Goal: Complete application form

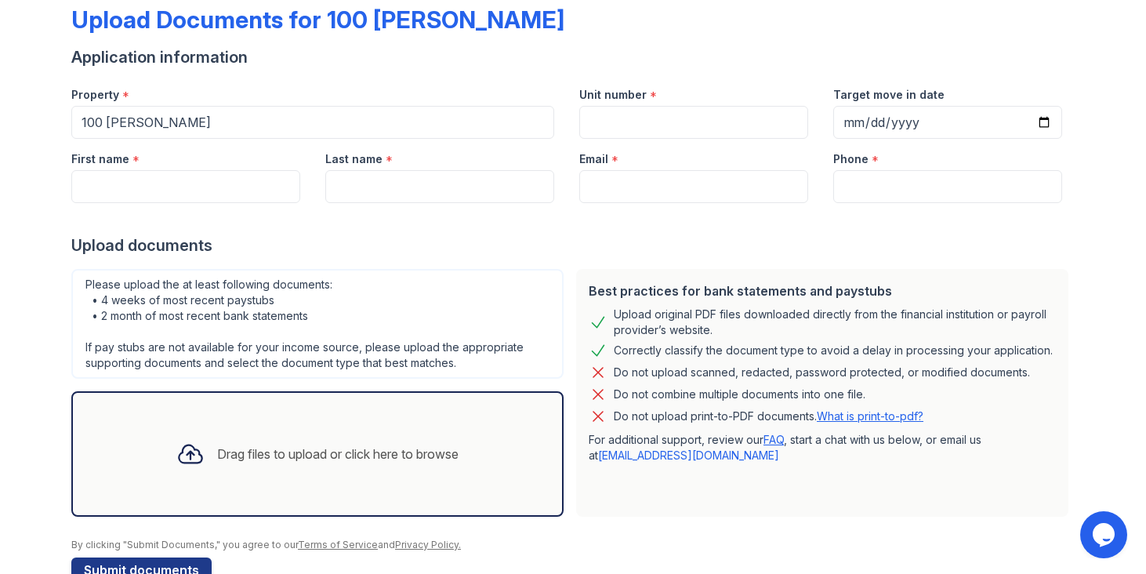
scroll to position [86, 0]
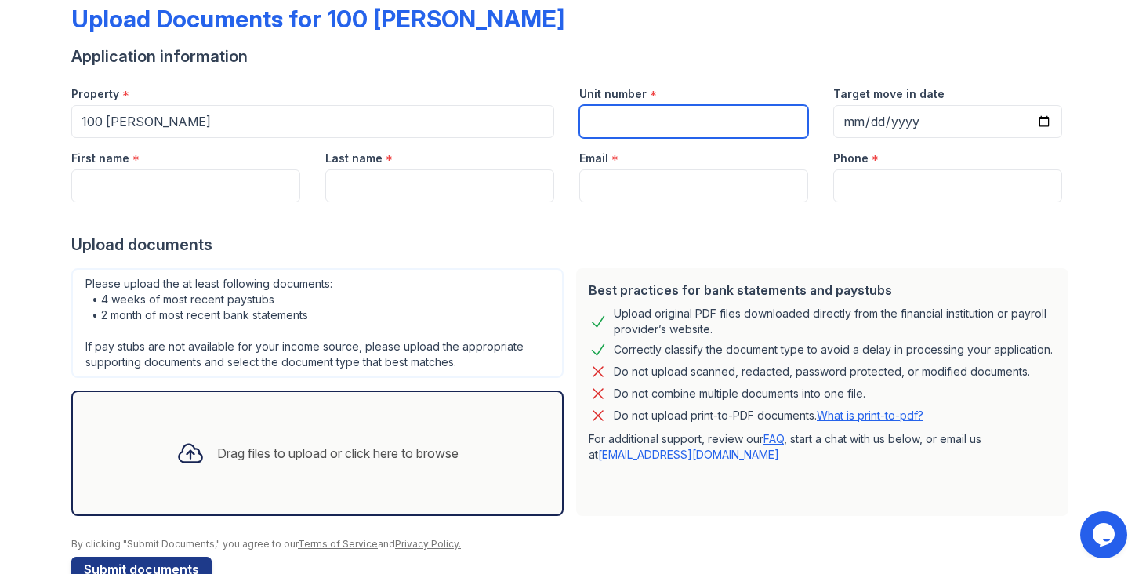
click at [629, 132] on input "Unit number" at bounding box center [693, 121] width 229 height 33
type input "1915"
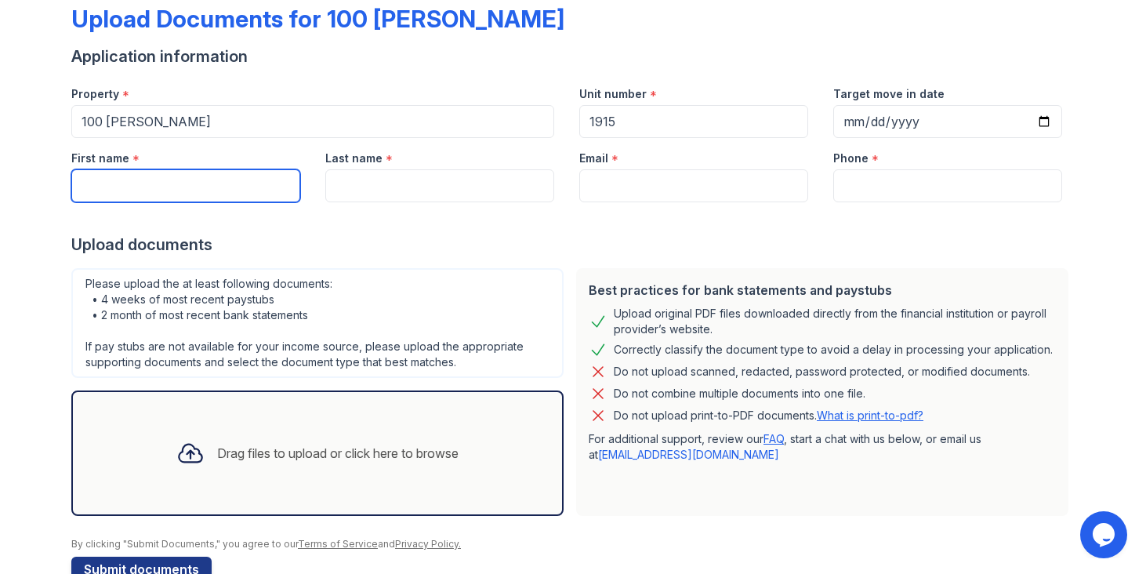
click at [203, 185] on input "First name" at bounding box center [185, 185] width 229 height 33
type input "[PERSON_NAME]"
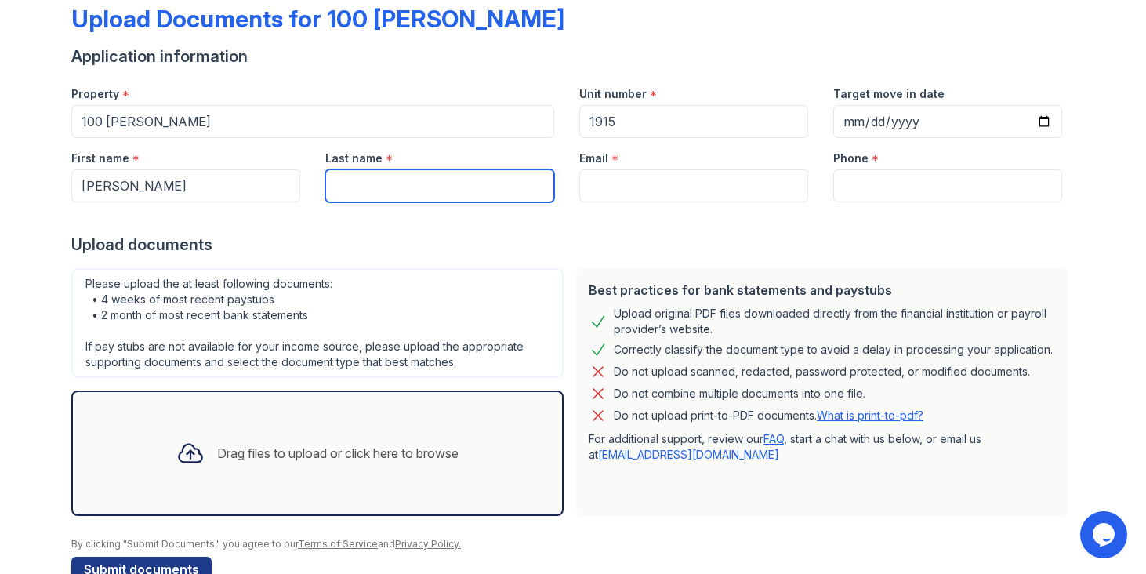
click at [396, 179] on input "Last name" at bounding box center [439, 185] width 229 height 33
type input "Poppo"
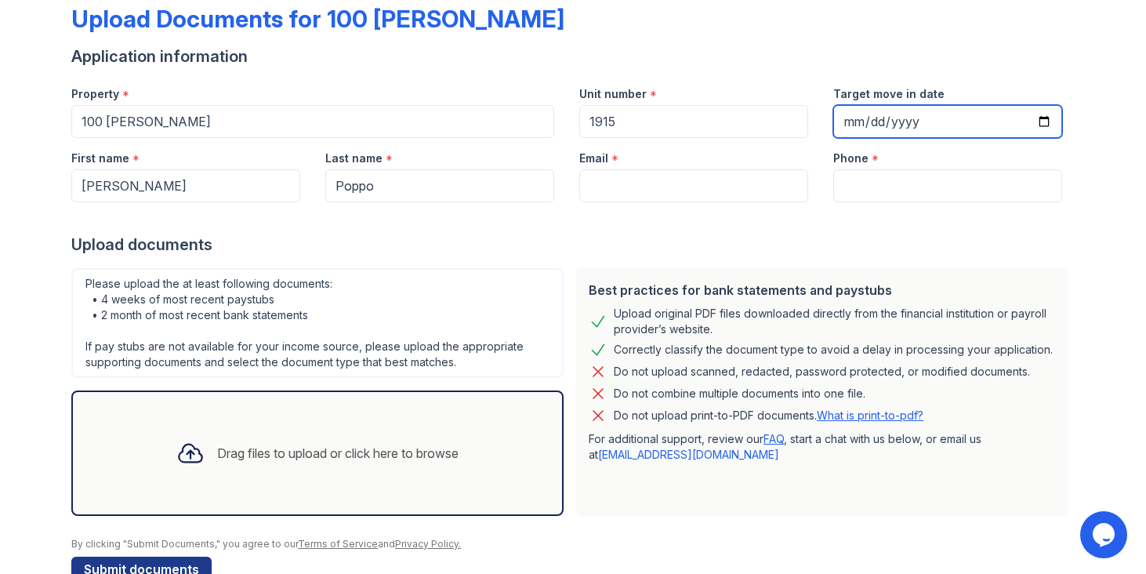
click at [882, 122] on input "Target move in date" at bounding box center [947, 121] width 229 height 33
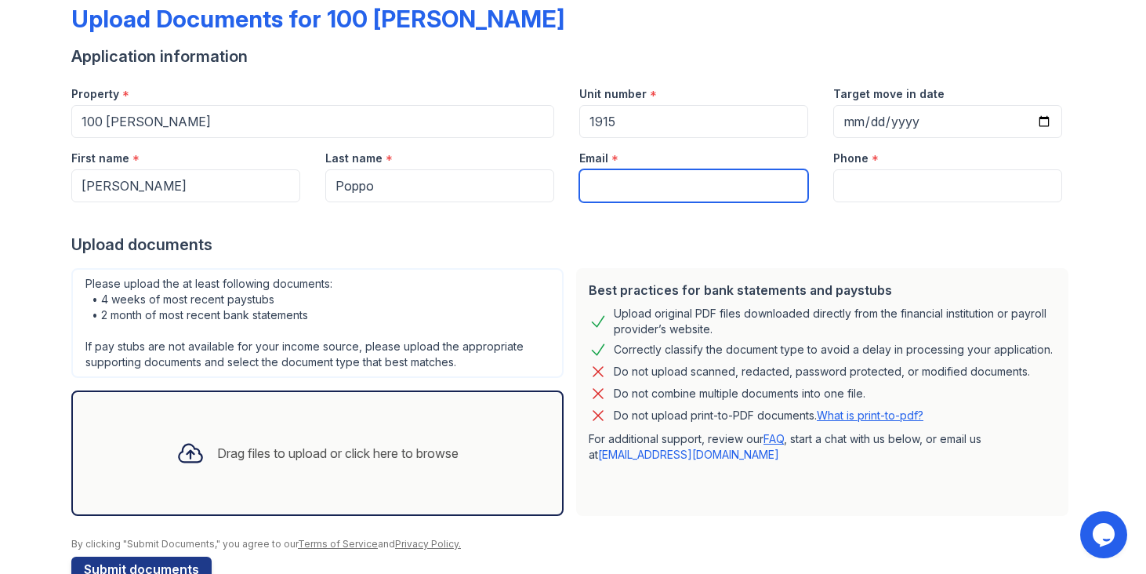
click at [736, 176] on input "Email" at bounding box center [693, 185] width 229 height 33
type input "[EMAIL_ADDRESS][DOMAIN_NAME]"
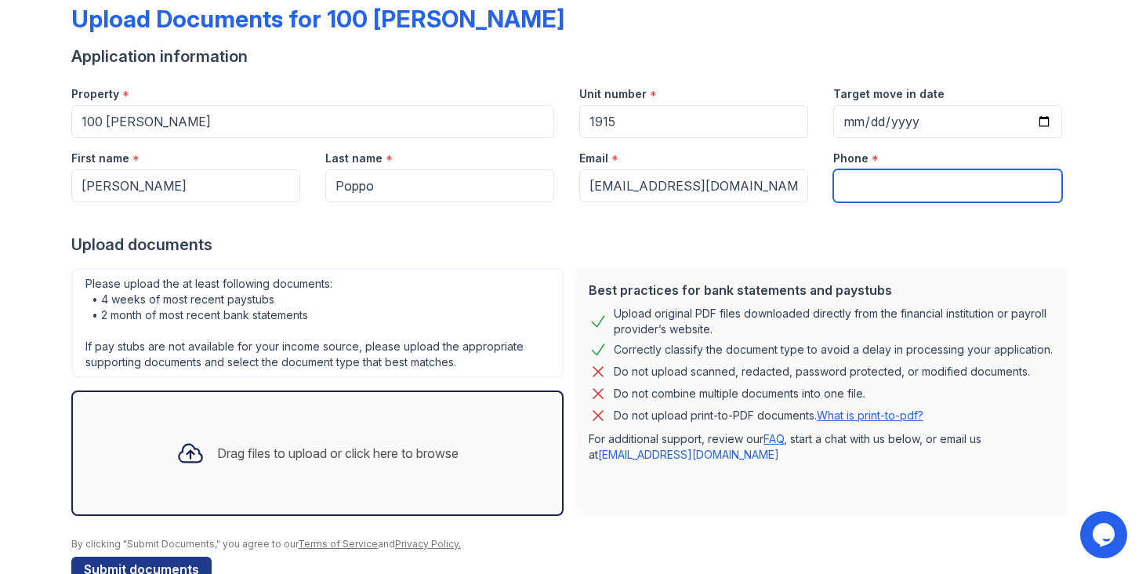
click at [906, 186] on input "Phone" at bounding box center [947, 185] width 229 height 33
type input "9145841366"
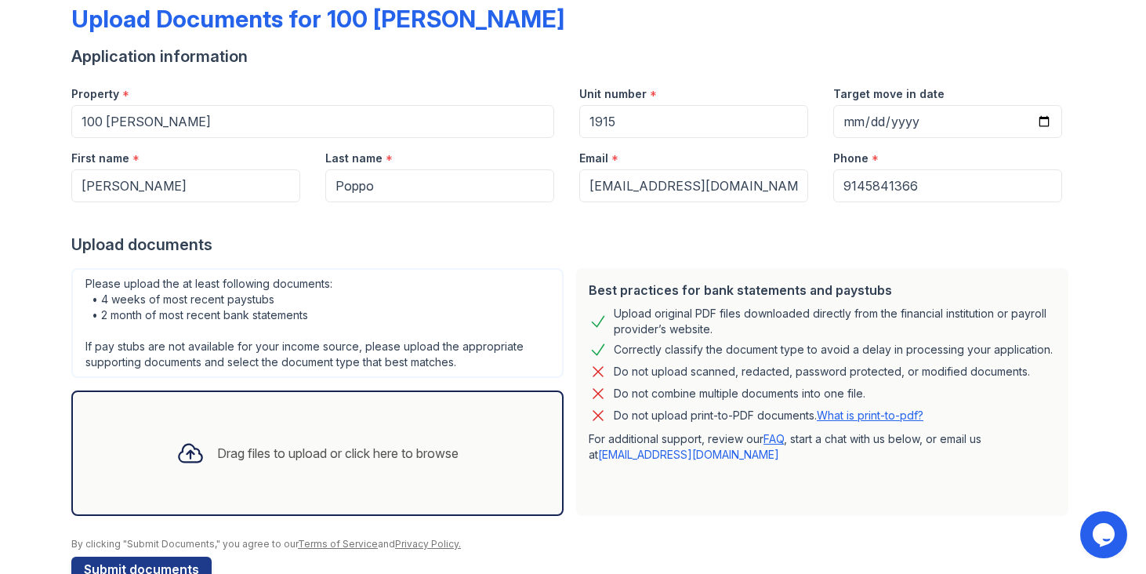
click at [827, 259] on form "Application information Property * 100 [PERSON_NAME] Unit number * 1915 Target …" at bounding box center [572, 313] width 1003 height 536
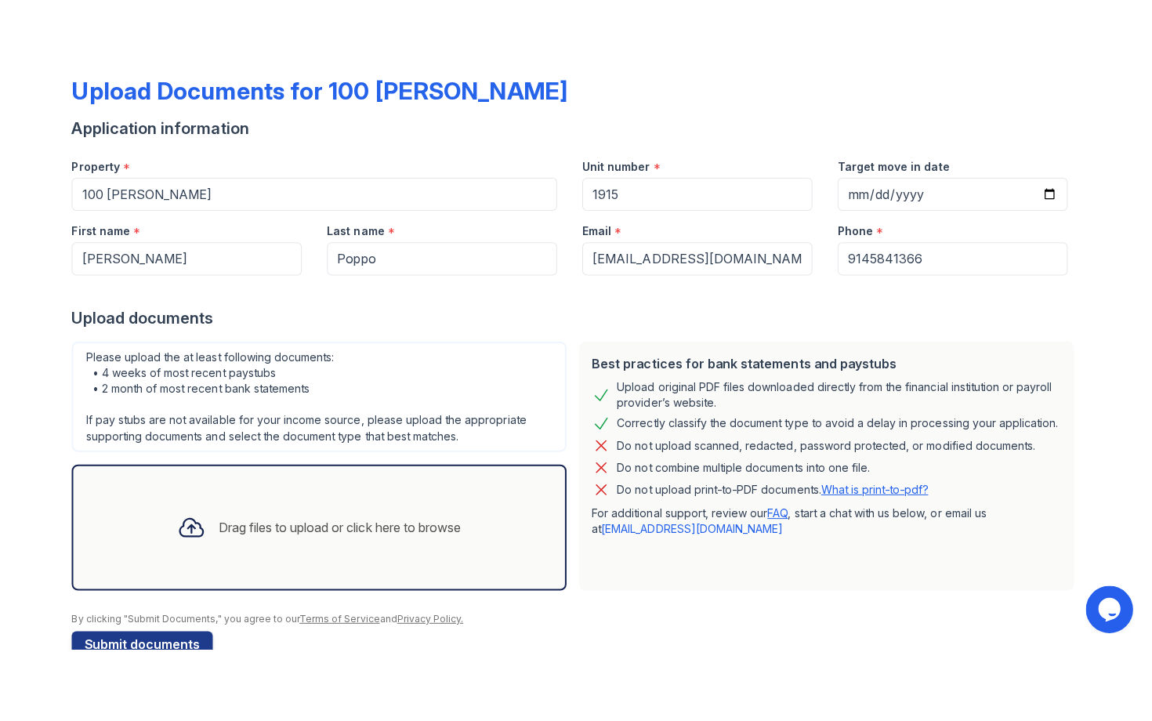
scroll to position [125, 0]
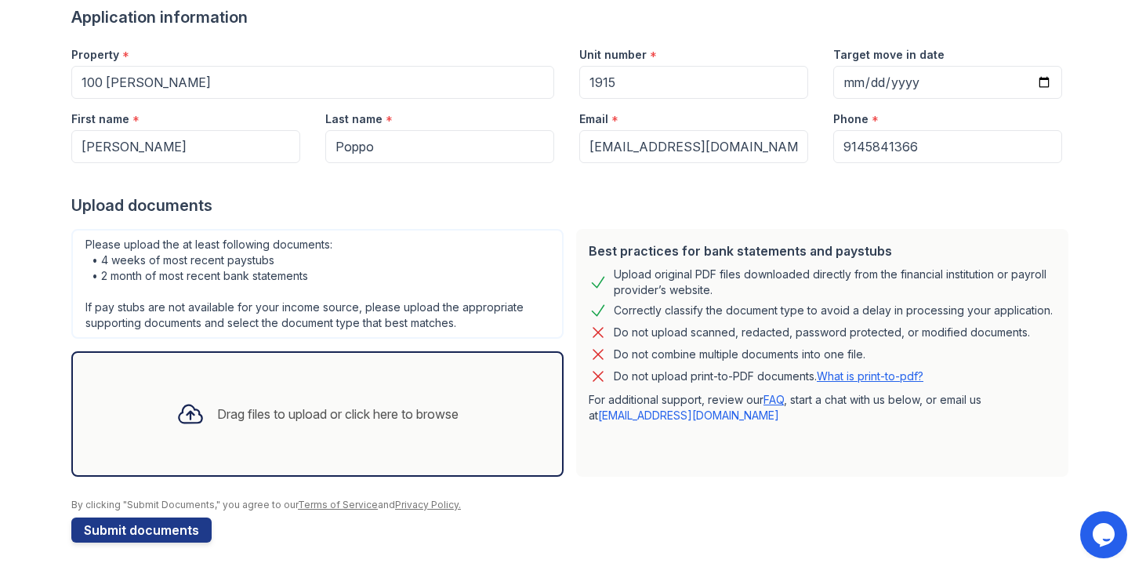
click at [186, 418] on icon at bounding box center [190, 414] width 28 height 28
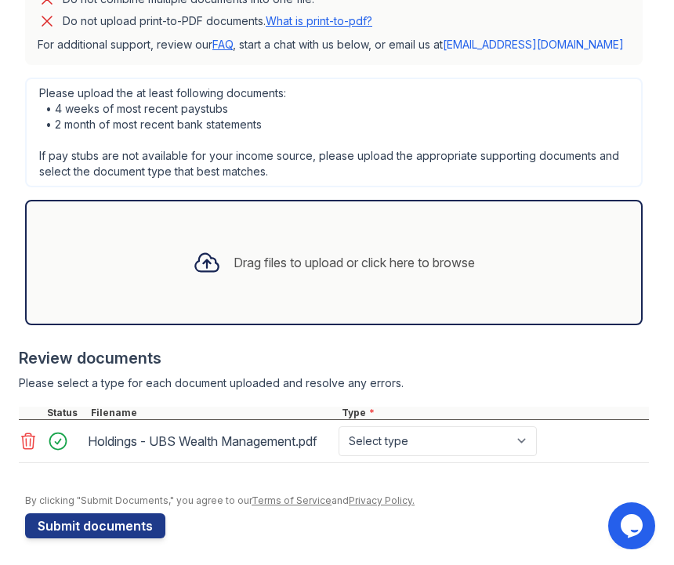
scroll to position [472, 0]
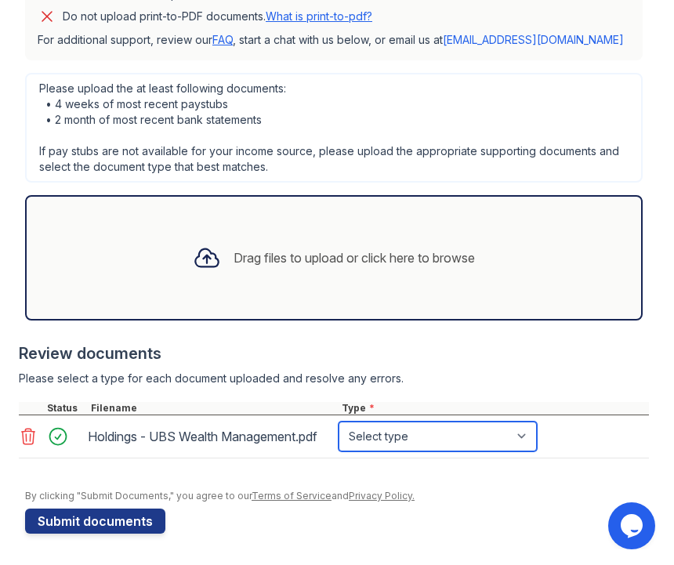
click at [415, 440] on select "Select type Paystub Bank Statement Offer Letter Tax Documents Benefit Award Let…" at bounding box center [437, 437] width 198 height 30
select select "investment_account_statement"
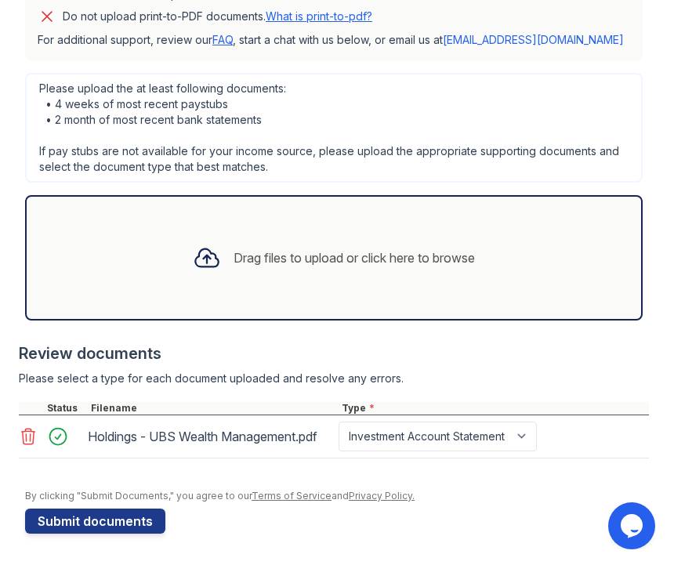
click at [433, 359] on div "Review documents" at bounding box center [334, 353] width 630 height 22
click at [86, 523] on button "Submit documents" at bounding box center [95, 521] width 140 height 25
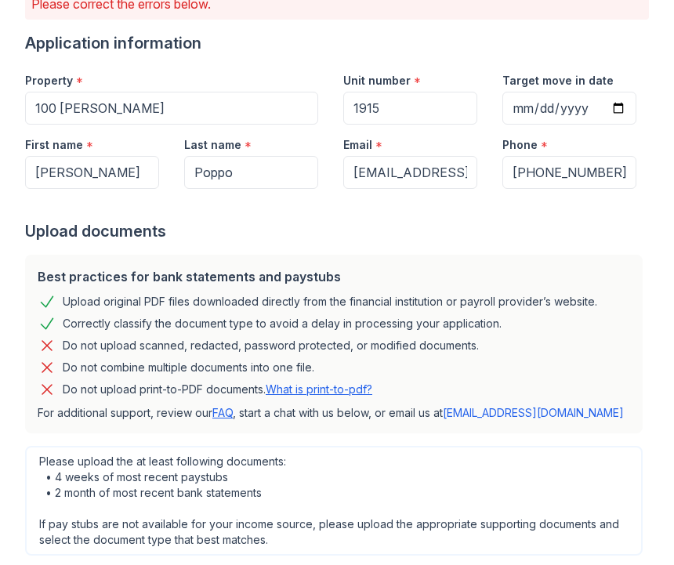
scroll to position [143, 0]
